Goal: Information Seeking & Learning: Learn about a topic

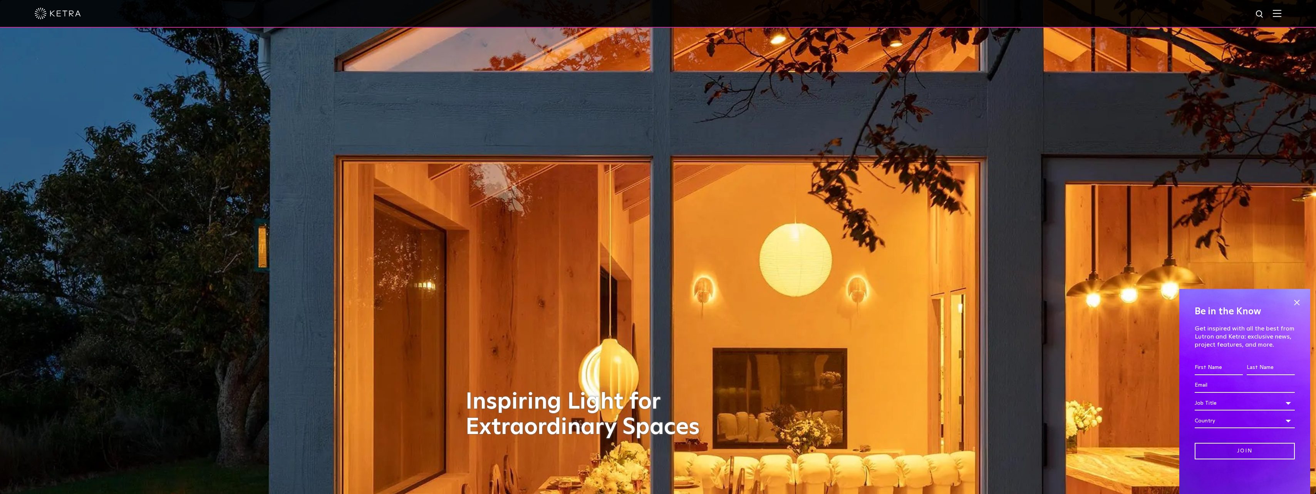
click at [1290, 16] on div at bounding box center [658, 14] width 1316 height 28
click at [1287, 15] on div at bounding box center [658, 14] width 1316 height 28
click at [1281, 12] on img at bounding box center [1277, 13] width 8 height 7
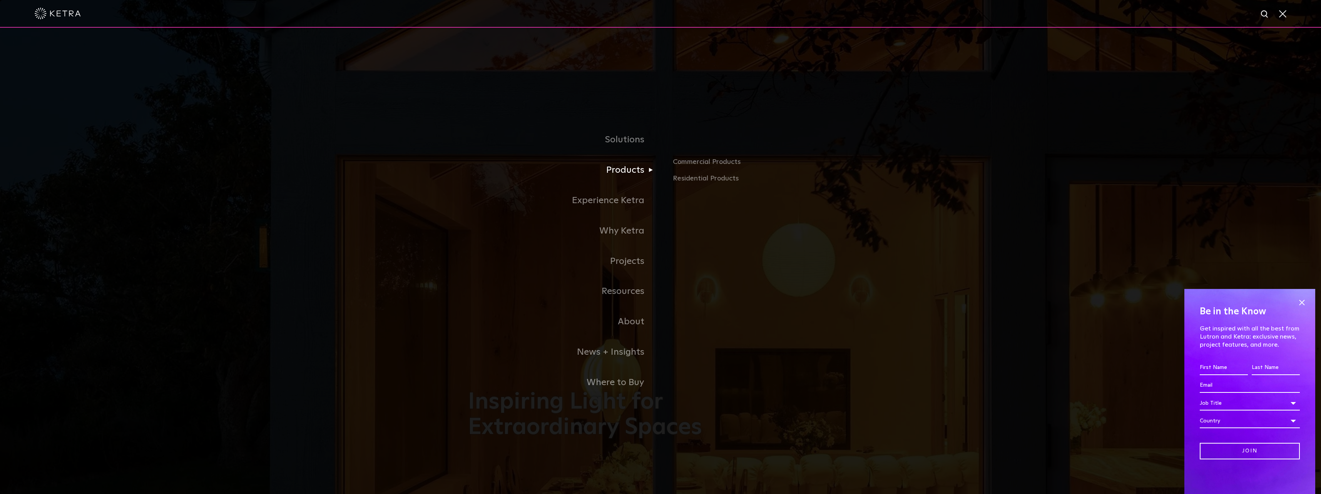
click at [625, 166] on link "Products" at bounding box center [564, 170] width 193 height 30
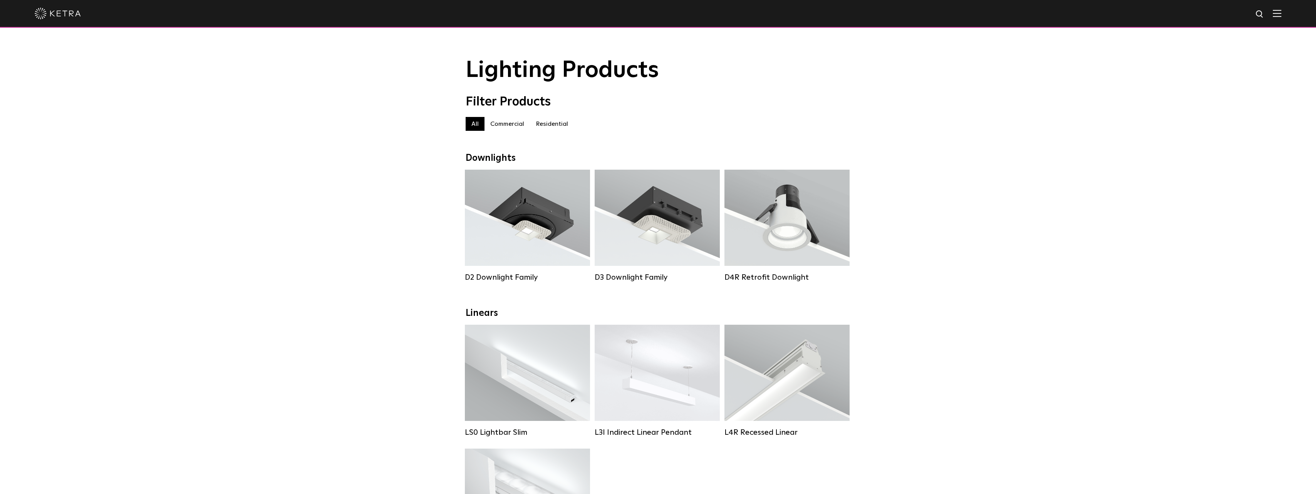
click at [509, 124] on label "Commercial" at bounding box center [506, 124] width 45 height 14
click at [510, 124] on label "Commercial" at bounding box center [506, 124] width 45 height 14
click at [550, 128] on label "Residential" at bounding box center [552, 124] width 44 height 14
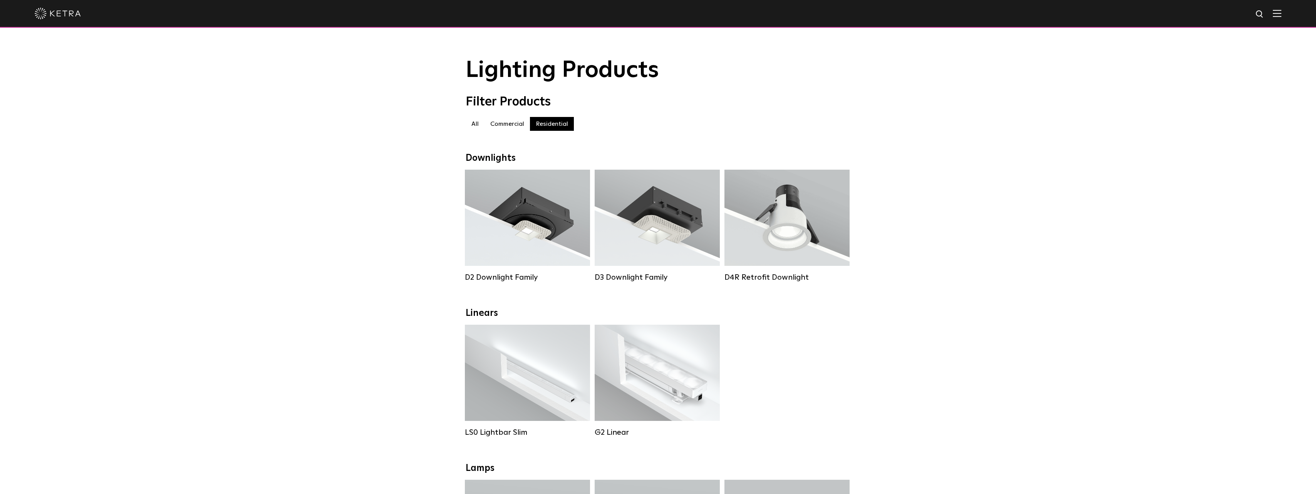
click at [518, 130] on label "Commercial" at bounding box center [506, 124] width 45 height 14
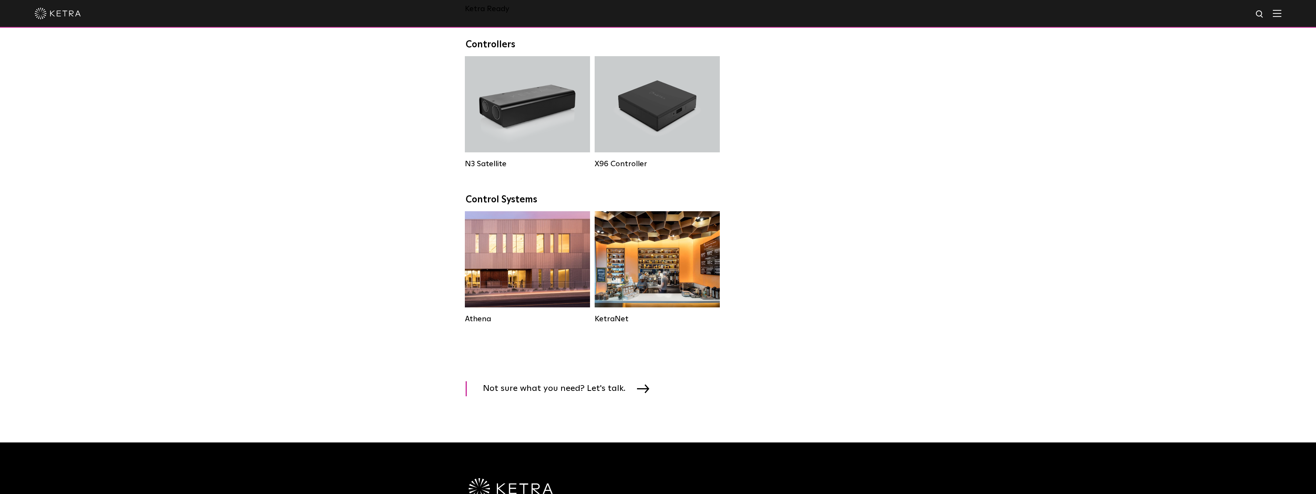
scroll to position [1001, 0]
